Goal: Check status: Check status

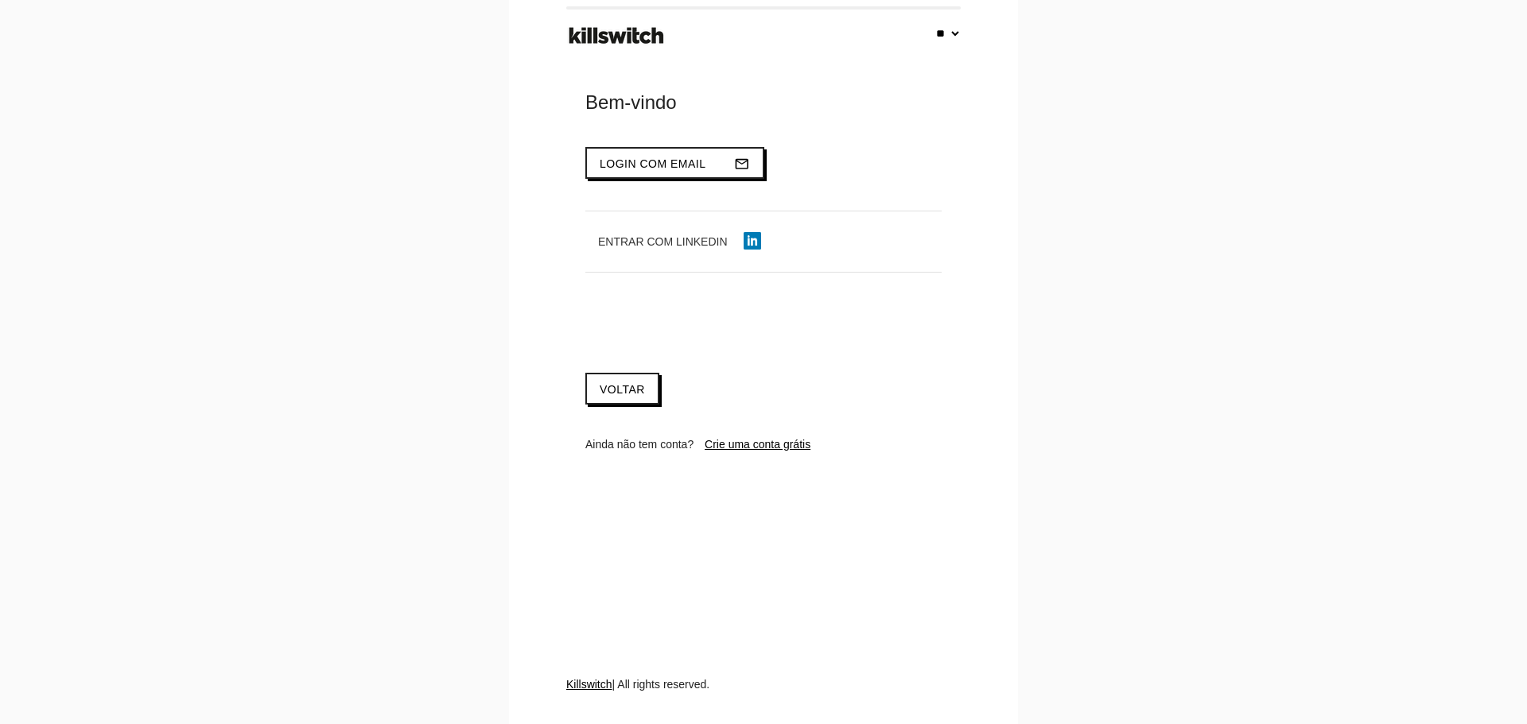
select select "**"
type input "**********"
click at [645, 171] on button "Login com email mail_outline" at bounding box center [674, 163] width 179 height 32
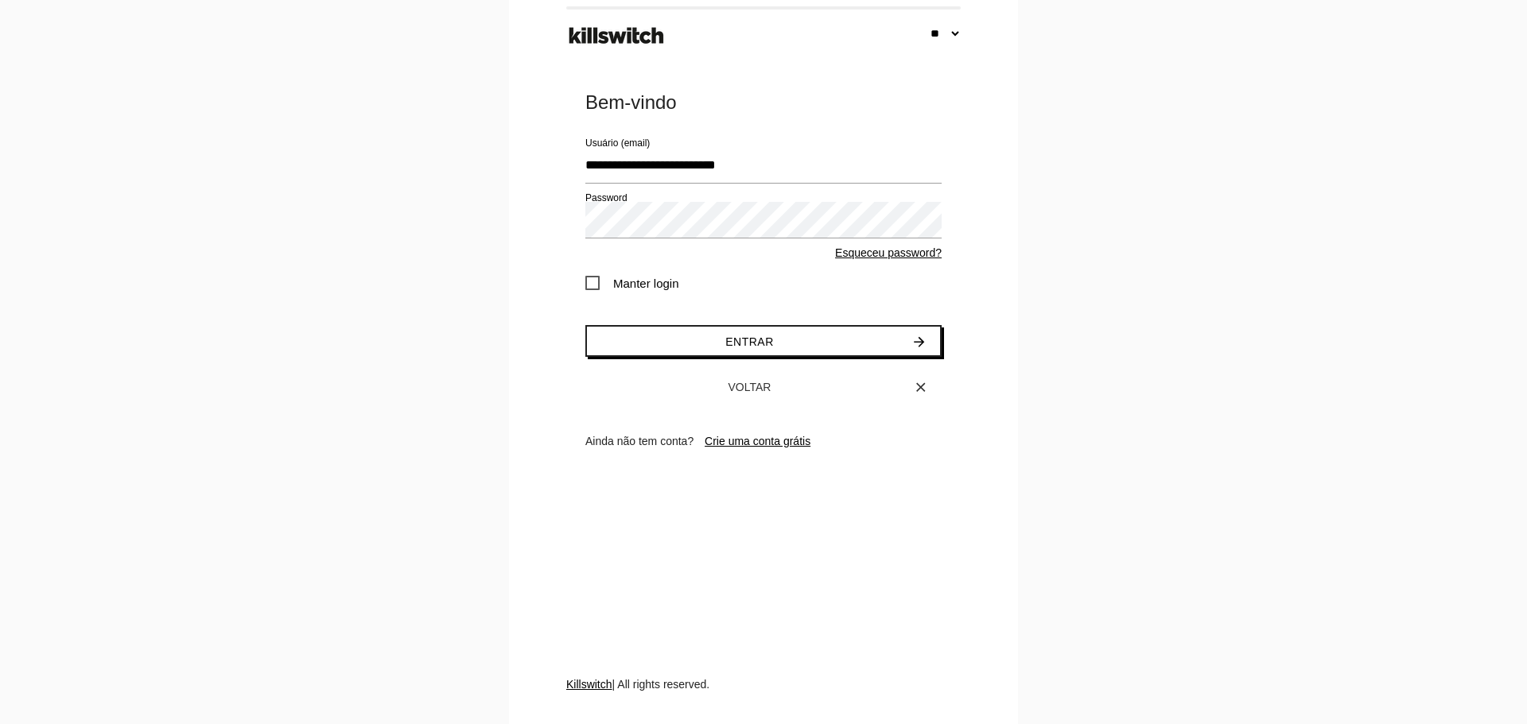
click at [641, 278] on span "Manter login" at bounding box center [632, 284] width 94 height 20
click at [688, 348] on button "Entrar arrow_forward" at bounding box center [763, 341] width 356 height 32
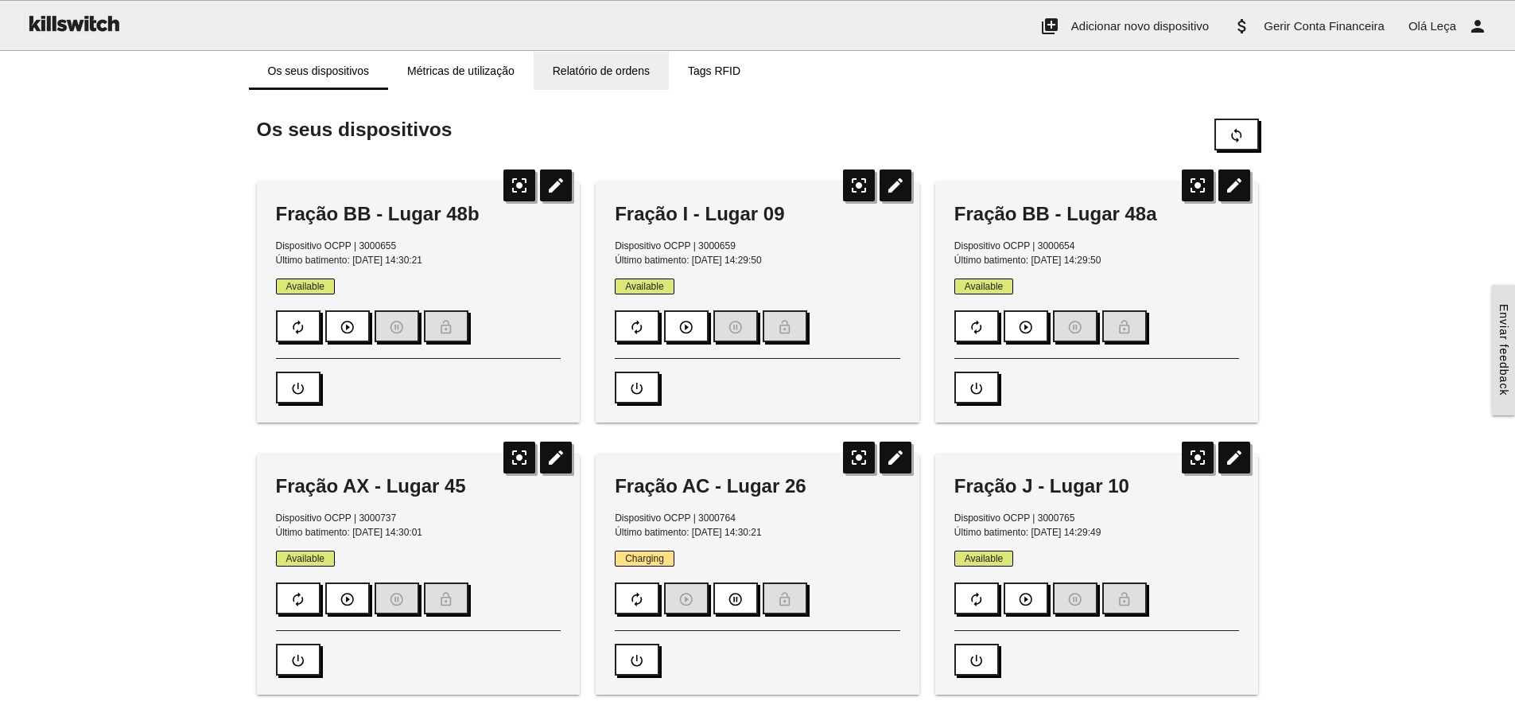
click at [588, 72] on link "Relatório de ordens" at bounding box center [601, 71] width 135 height 38
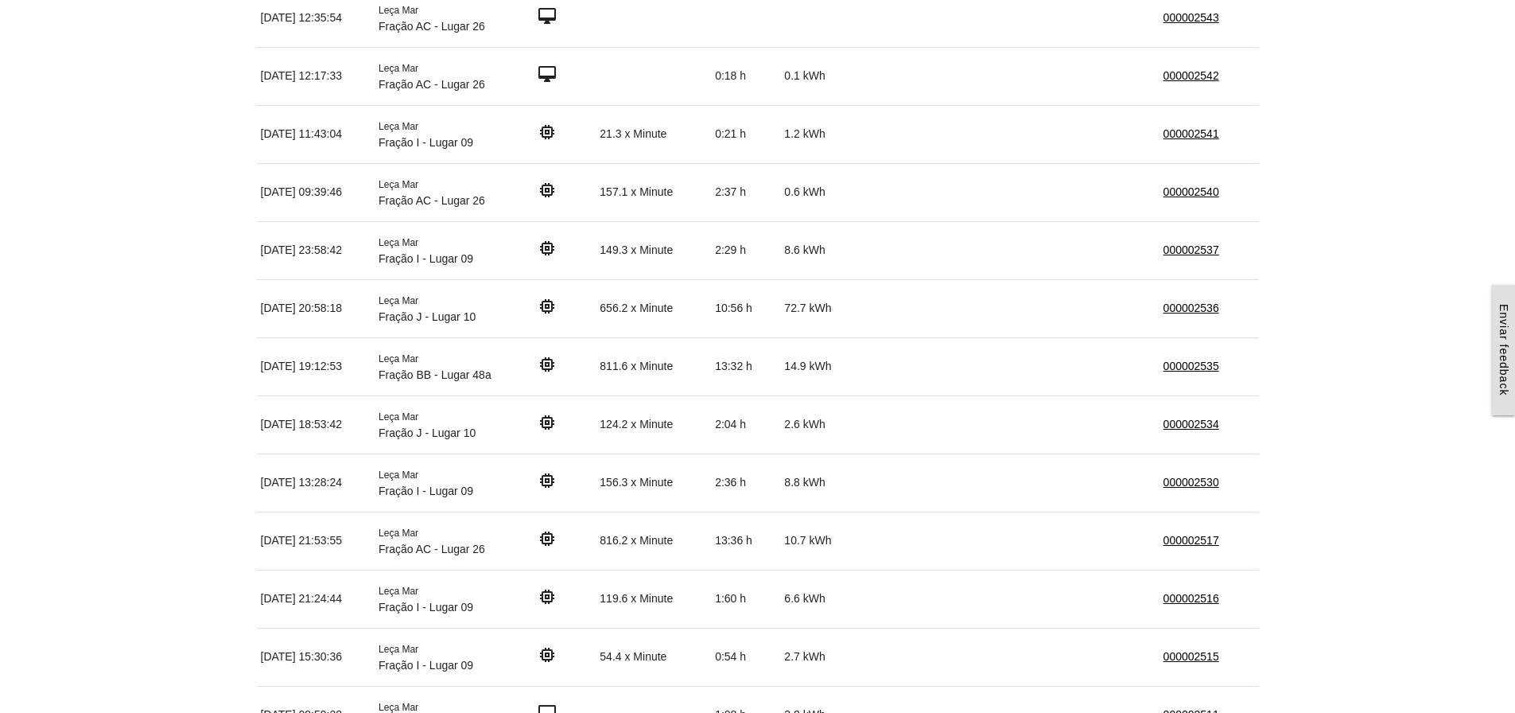
scroll to position [318, 0]
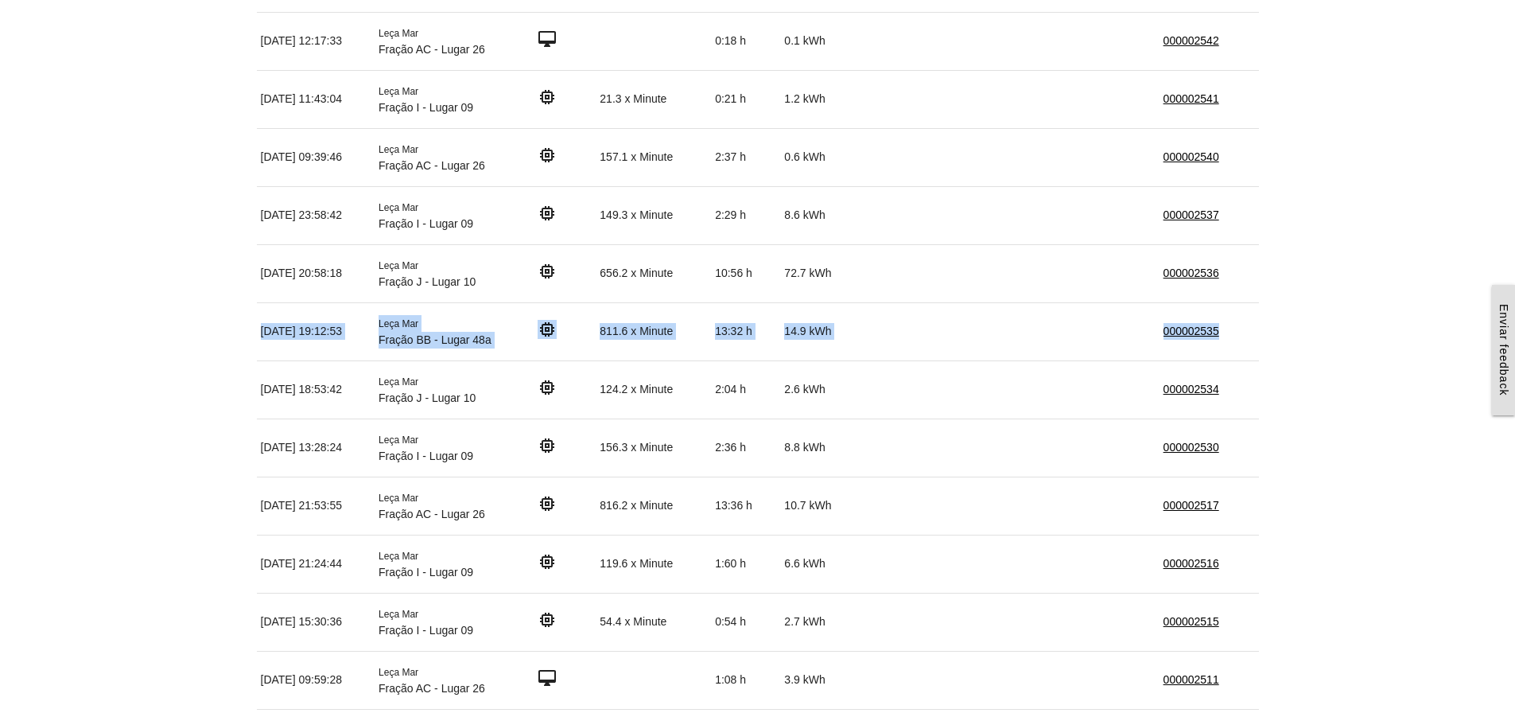
drag, startPoint x: 262, startPoint y: 328, endPoint x: 1234, endPoint y: 327, distance: 971.8
click at [1234, 327] on tr "[DATE] 19:12:53 Leça Mar Fração BB - Lugar 48a memory 811.6 x Minute 13:32 h 14…" at bounding box center [758, 331] width 1002 height 58
click at [1234, 327] on td "000002535" at bounding box center [1209, 331] width 99 height 58
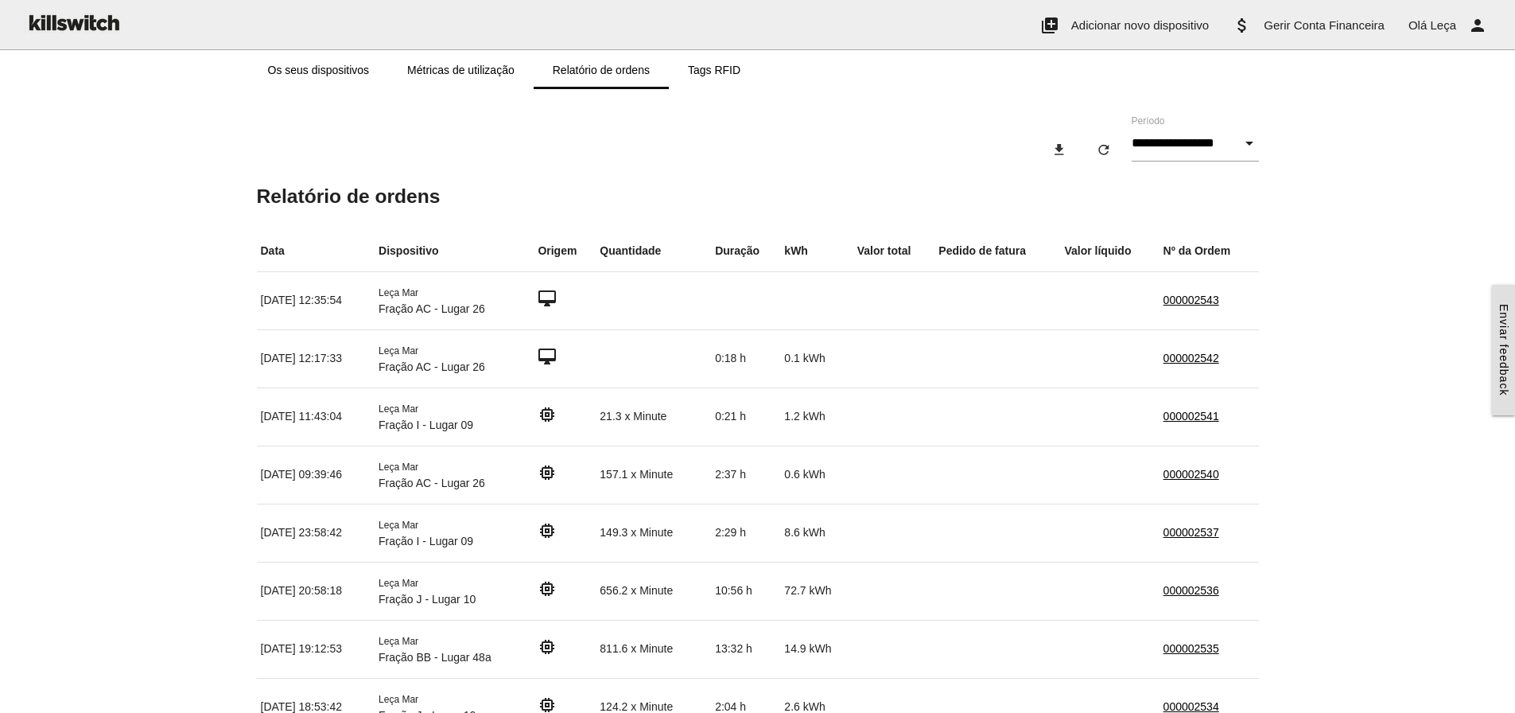
scroll to position [0, 0]
click at [327, 71] on link "Os seus dispositivos" at bounding box center [319, 71] width 140 height 38
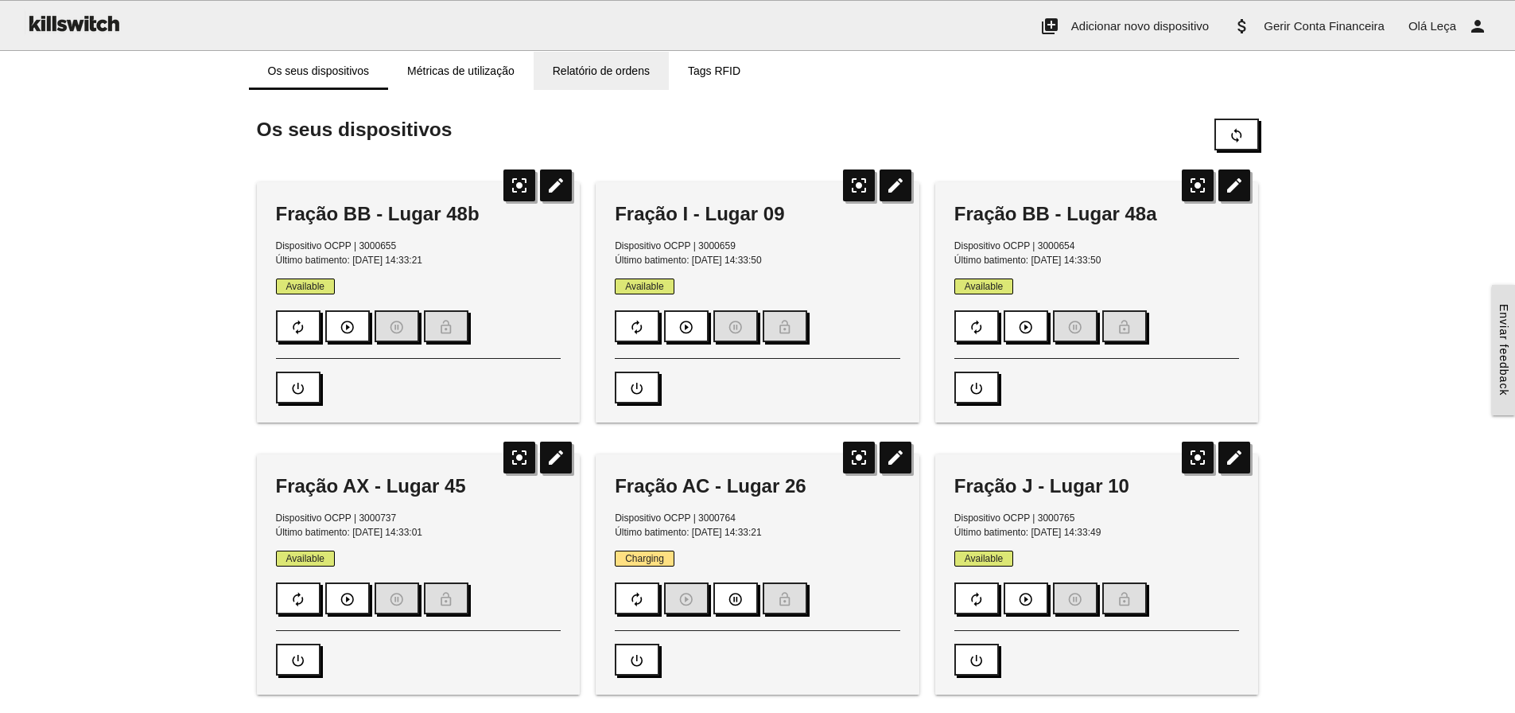
click at [567, 69] on link "Relatório de ordens" at bounding box center [601, 71] width 135 height 38
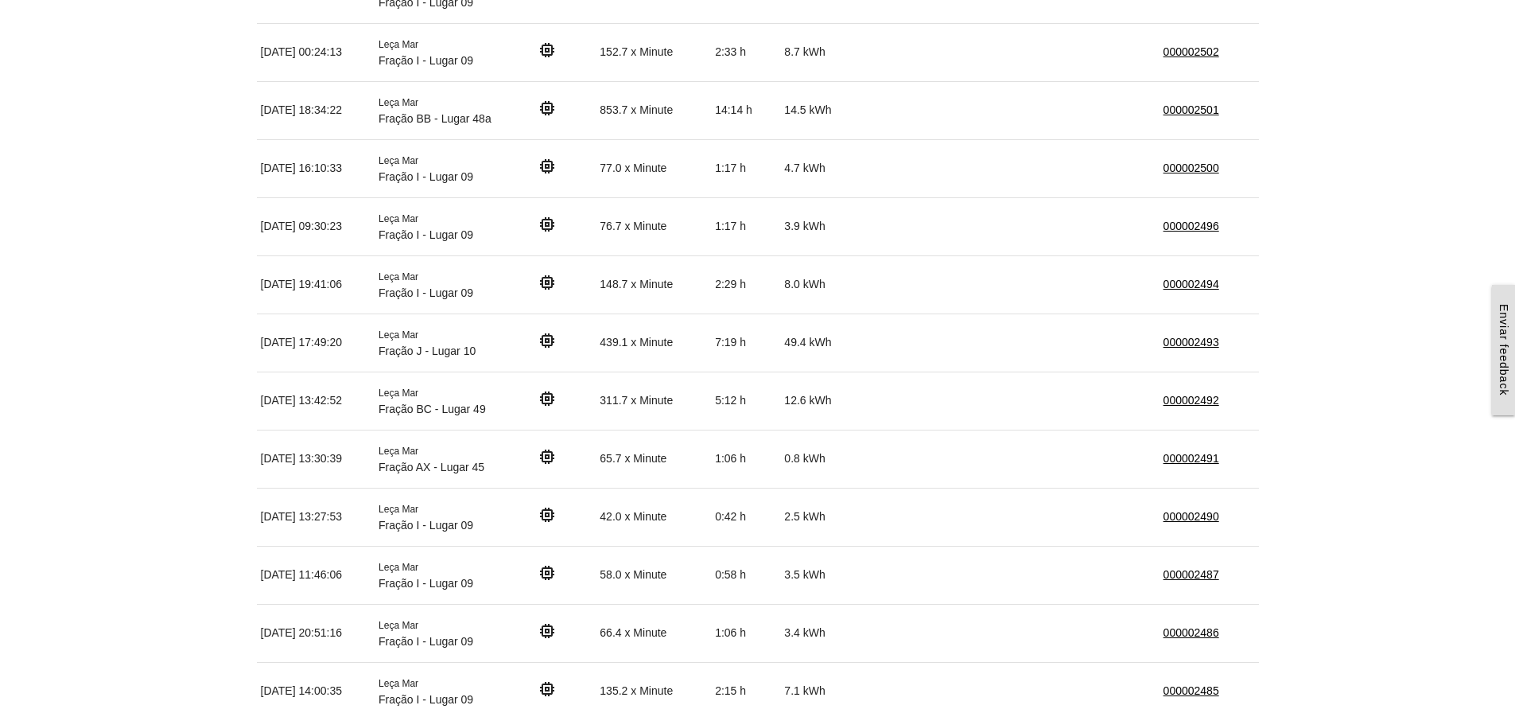
scroll to position [1272, 0]
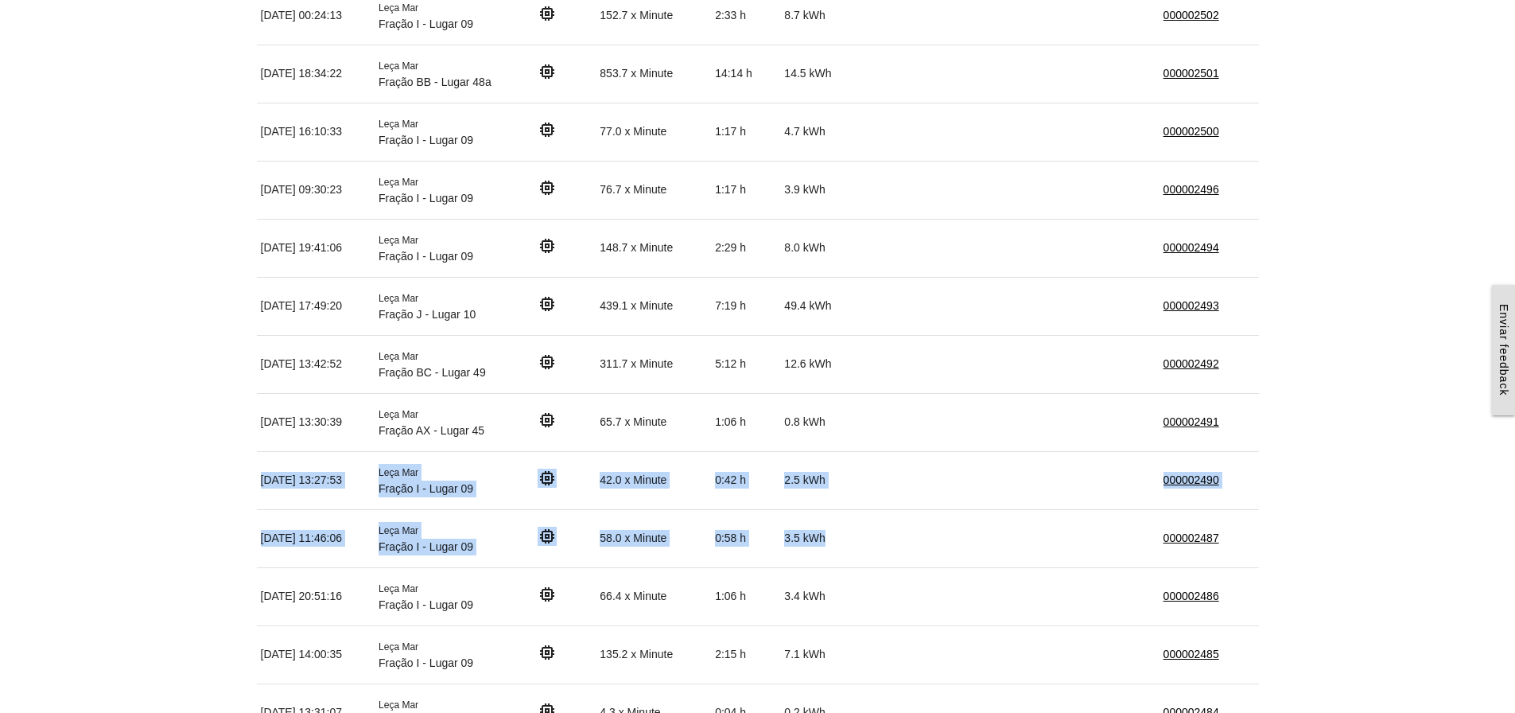
drag, startPoint x: 845, startPoint y: 537, endPoint x: 258, endPoint y: 486, distance: 589.1
click at [258, 486] on tbody "[DATE] 12:35:54 Leça Mar Fração AC - Lugar 26 desktop_mac 000002543 [DATE] 12:1…" at bounding box center [758, 451] width 1002 height 2903
click at [259, 499] on td "[DATE] 13:27:53" at bounding box center [316, 480] width 118 height 58
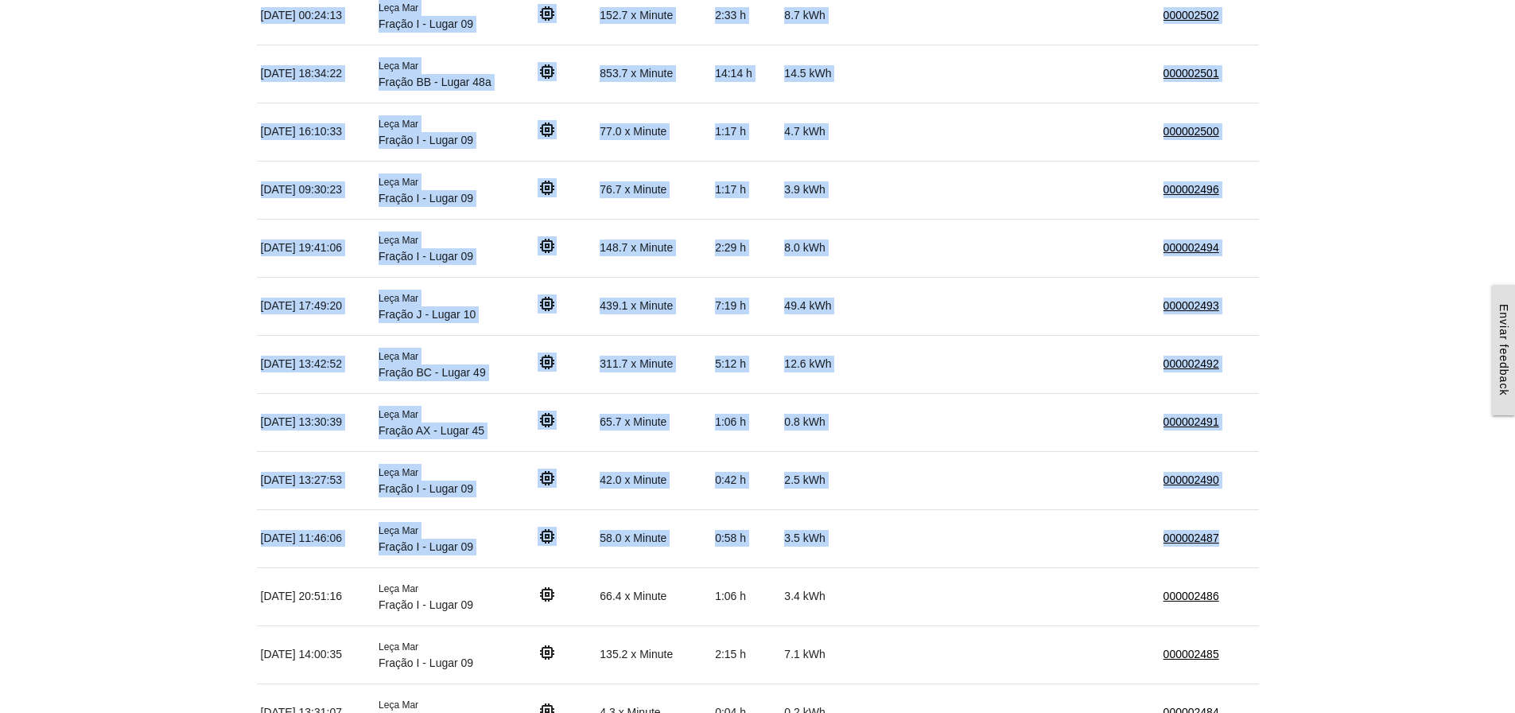
drag, startPoint x: 254, startPoint y: 480, endPoint x: 1232, endPoint y: 537, distance: 979.8
click at [1232, 537] on div "Data Dispositivo Origem Quantidade Duração kWh Valor total Pedido de fatura Val…" at bounding box center [758, 431] width 1018 height 2944
click at [1232, 537] on td "000002487" at bounding box center [1209, 538] width 99 height 58
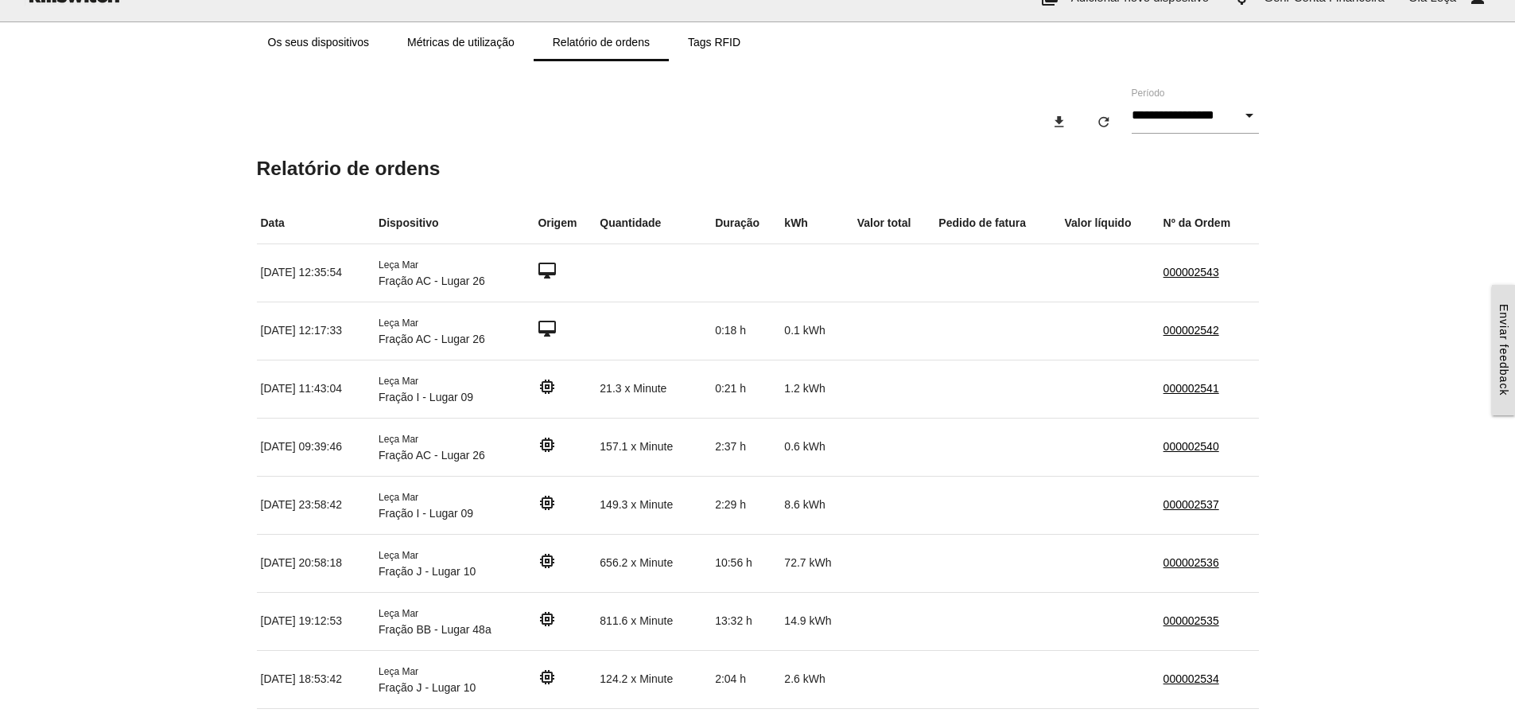
scroll to position [0, 0]
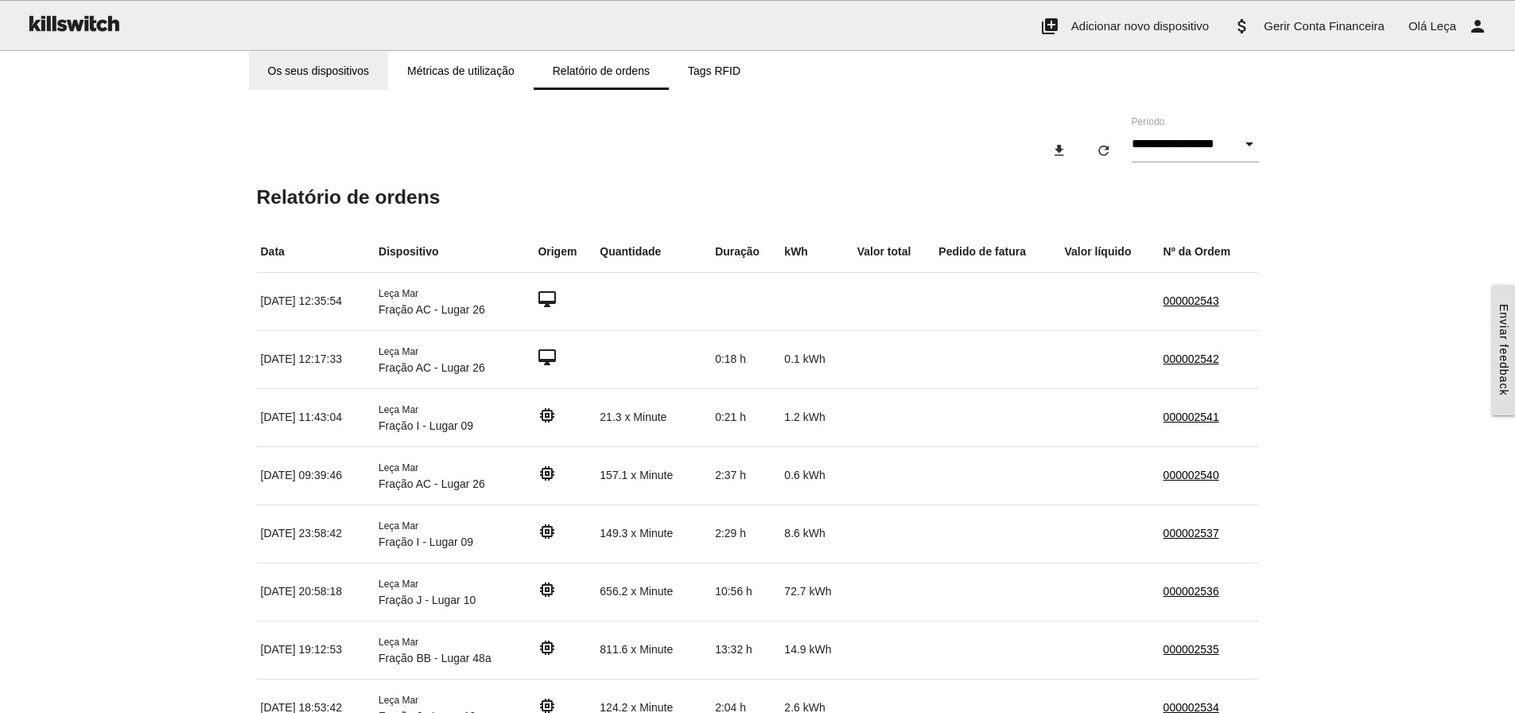
click at [316, 68] on link "Os seus dispositivos" at bounding box center [319, 71] width 140 height 38
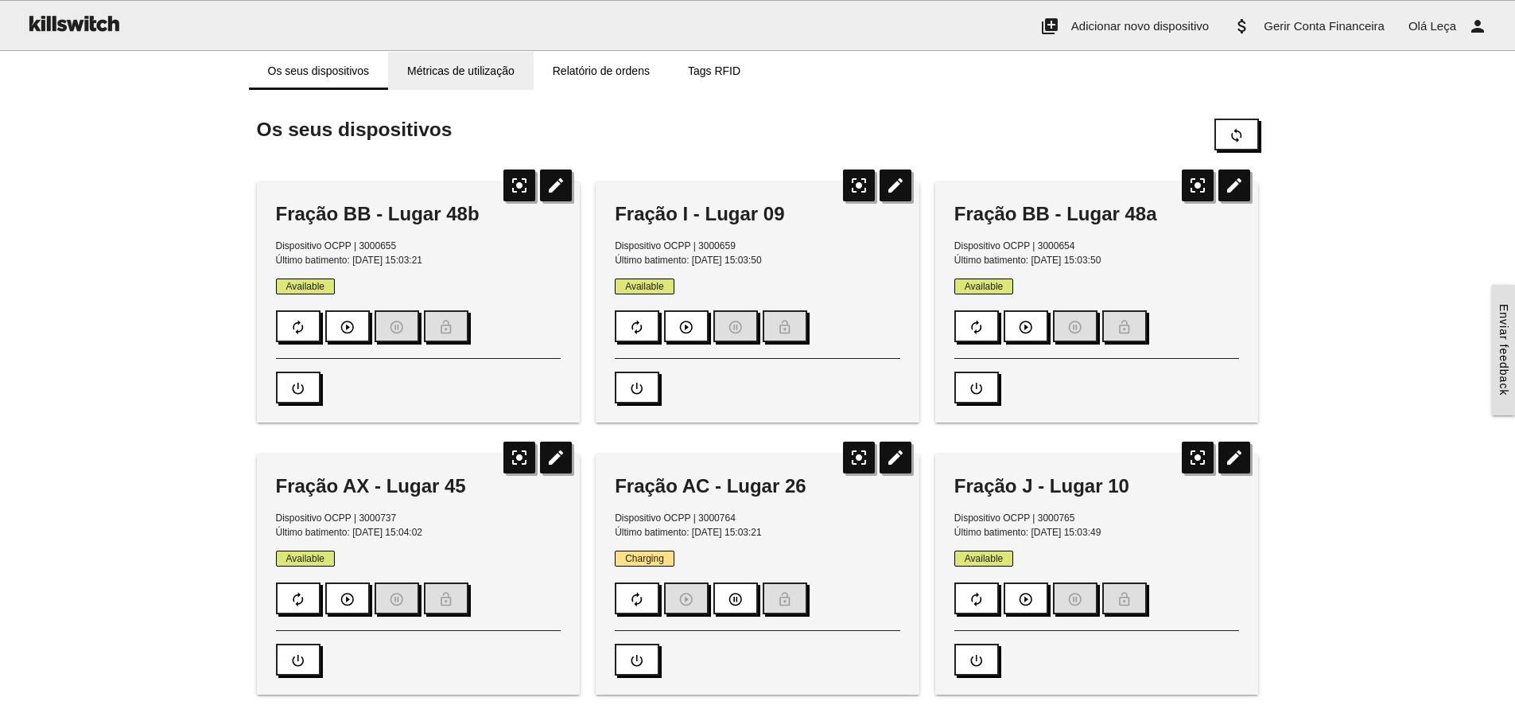
click at [442, 66] on link "Métricas de utilização" at bounding box center [461, 71] width 146 height 38
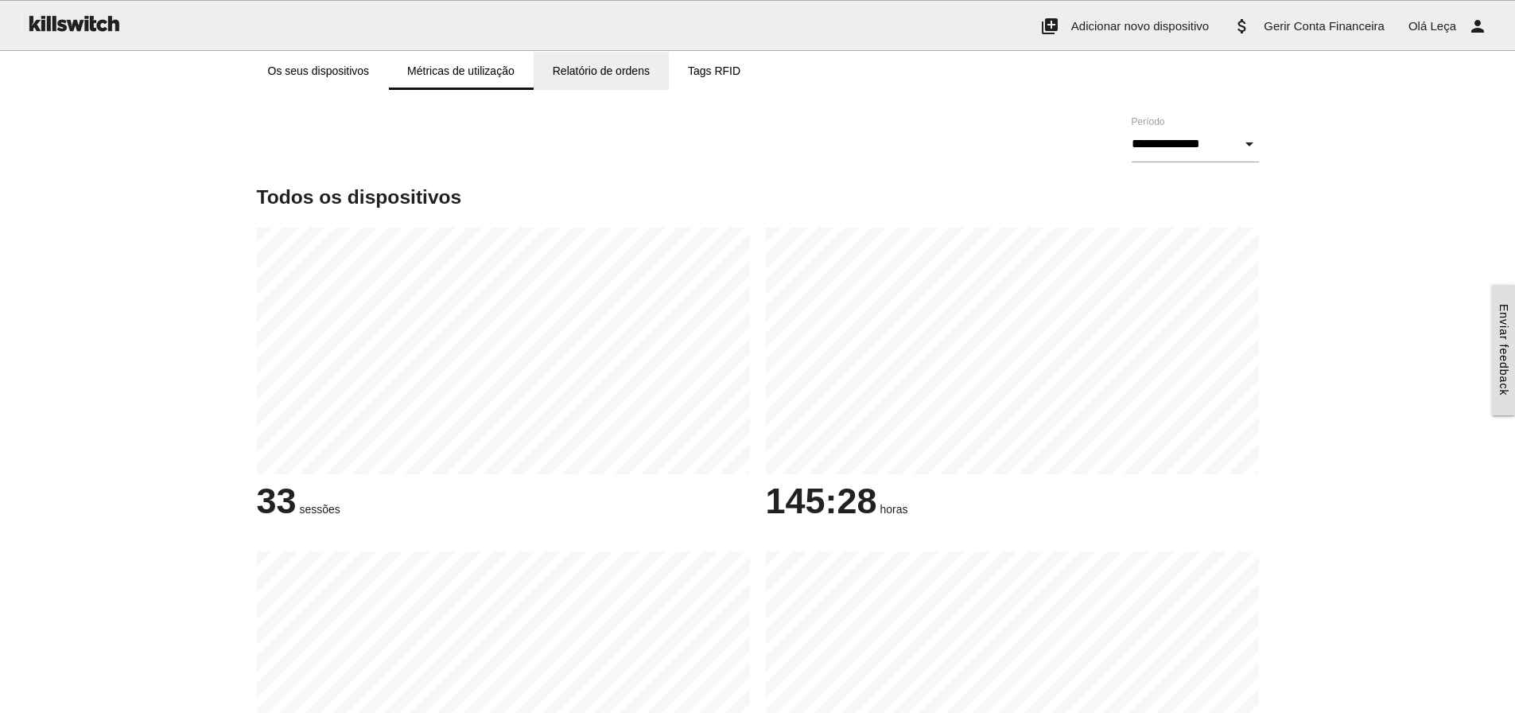
click at [593, 68] on link "Relatório de ordens" at bounding box center [601, 71] width 135 height 38
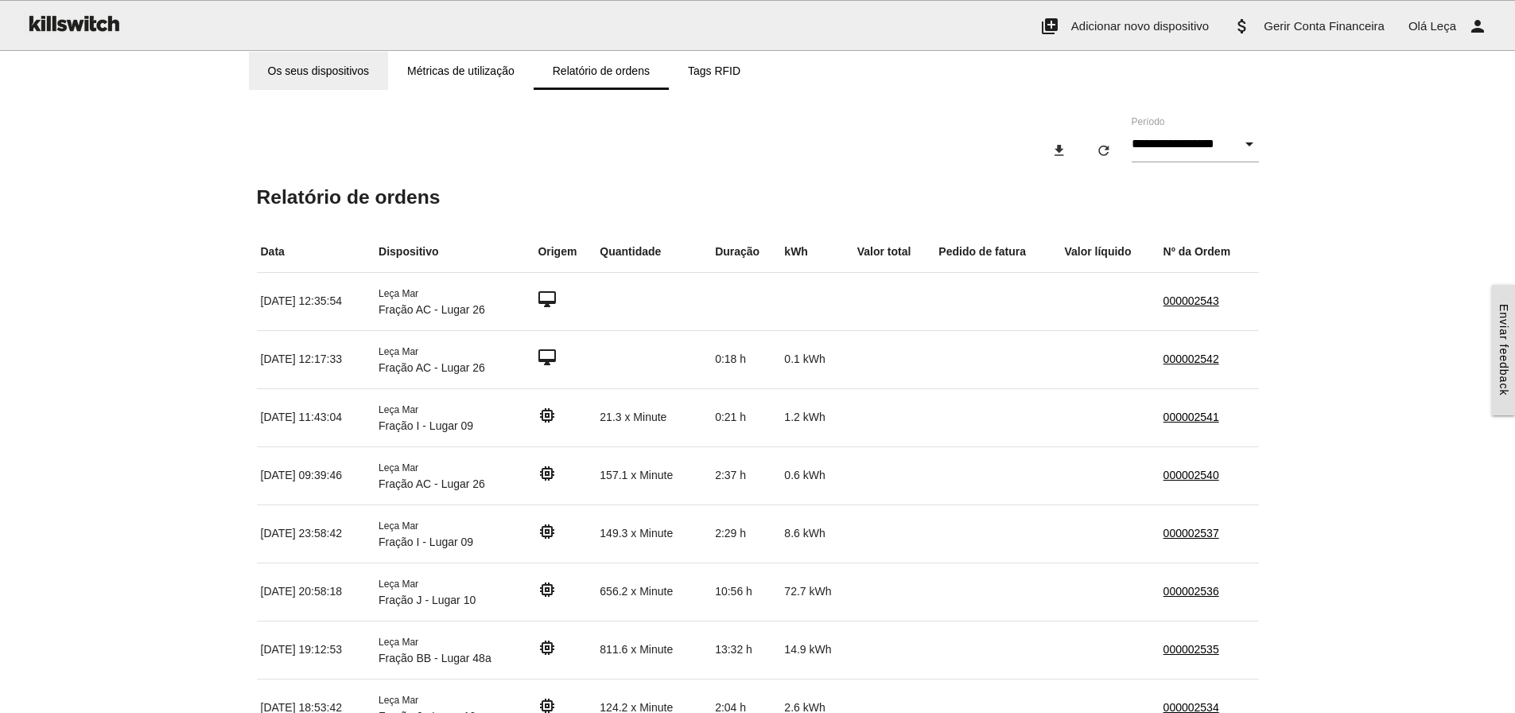
click at [325, 69] on link "Os seus dispositivos" at bounding box center [319, 71] width 140 height 38
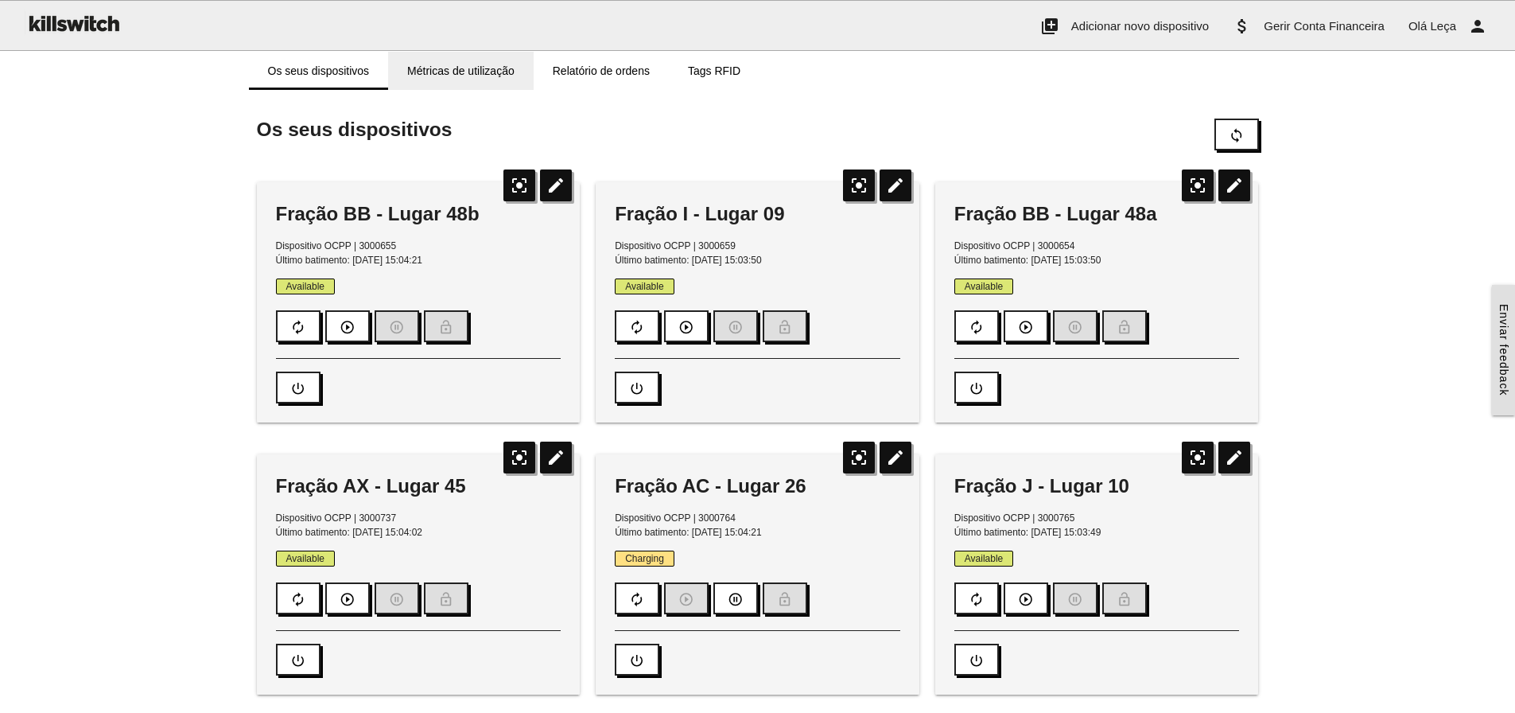
click at [456, 77] on link "Métricas de utilização" at bounding box center [461, 71] width 146 height 38
